Goal: Task Accomplishment & Management: Complete application form

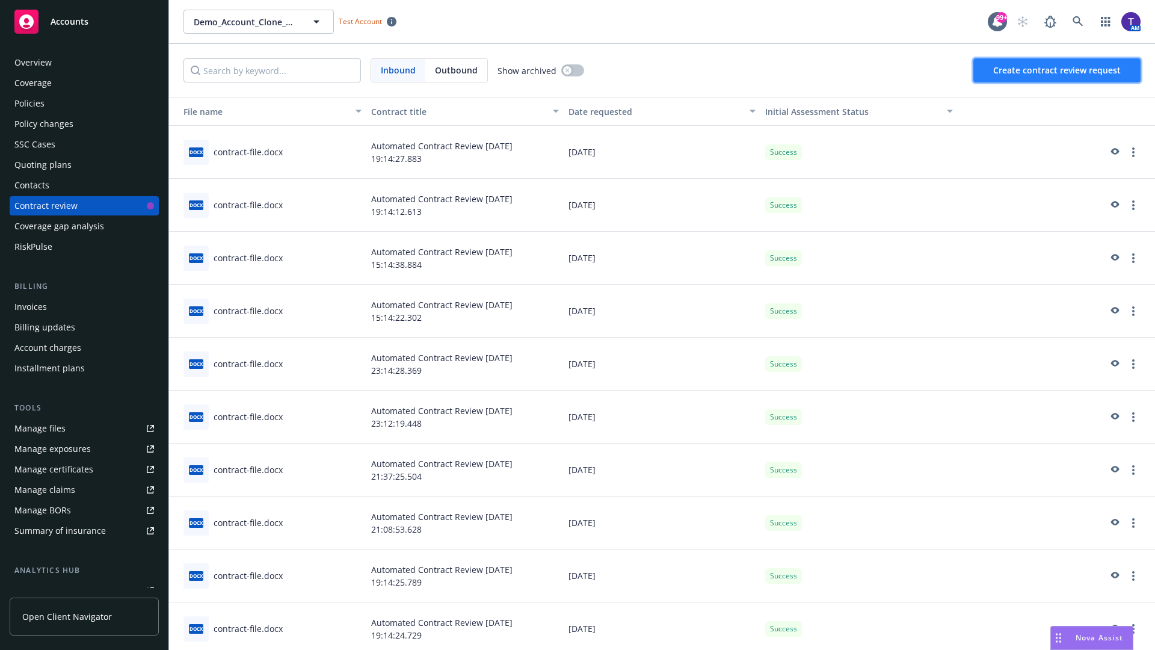
click at [1057, 70] on span "Create contract review request" at bounding box center [1056, 69] width 127 height 11
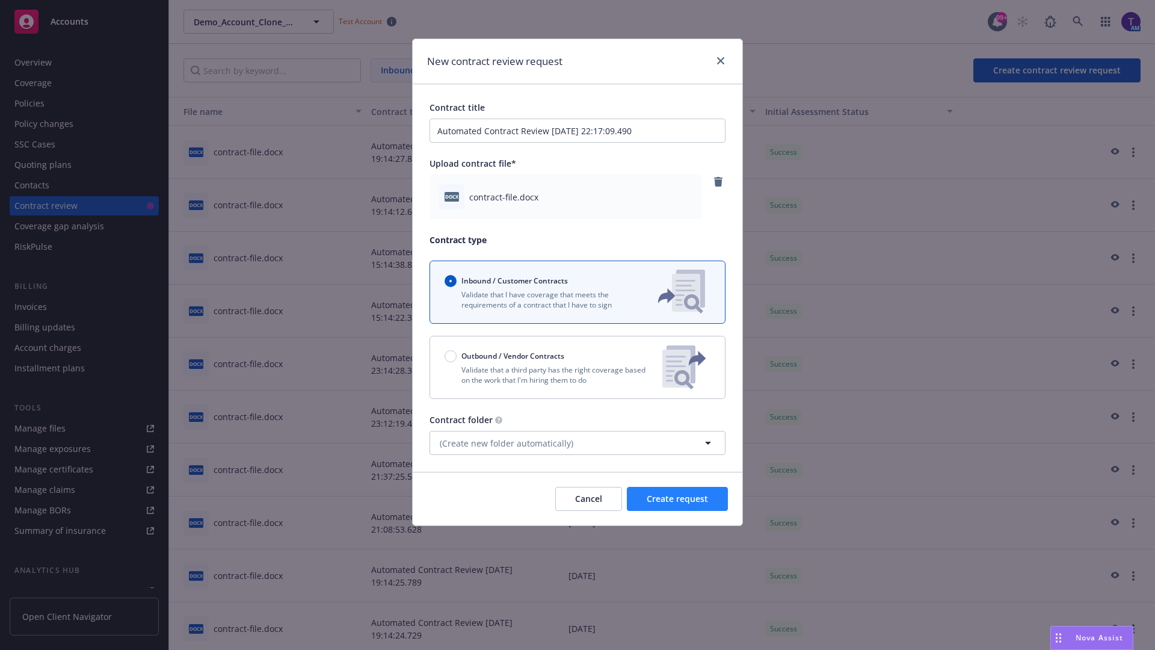
type input "Automated Contract Review 08-22-2025 22:17:09.490"
click at [677, 499] on span "Create request" at bounding box center [676, 498] width 61 height 11
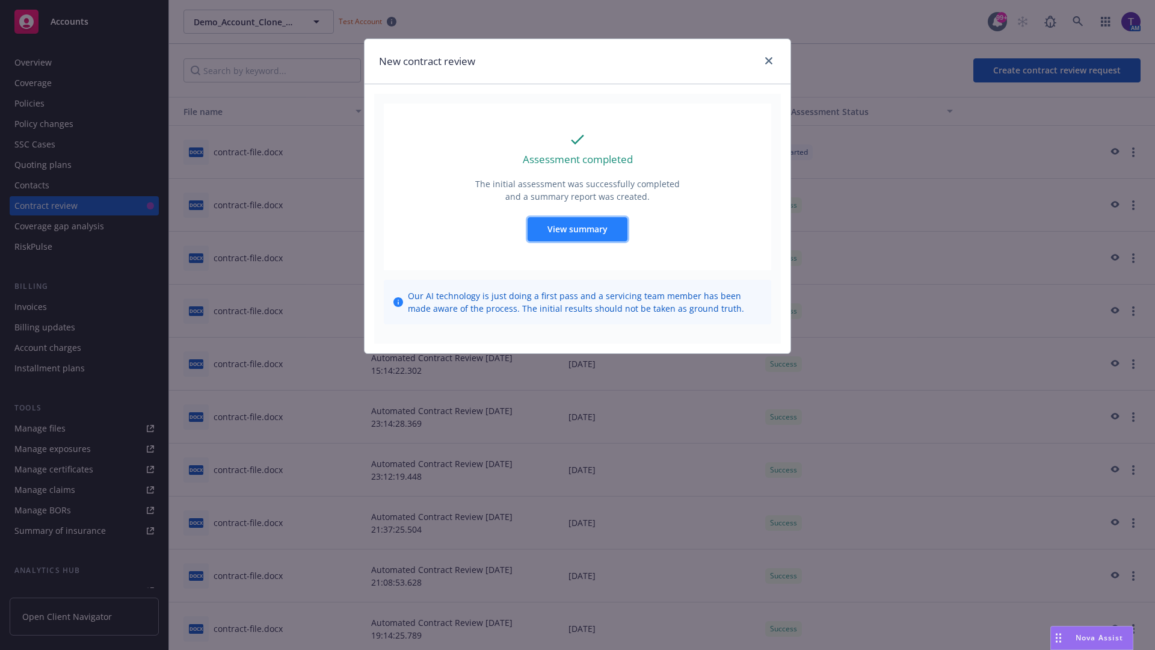
click at [577, 229] on span "View summary" at bounding box center [577, 228] width 60 height 11
